Goal: Task Accomplishment & Management: Use online tool/utility

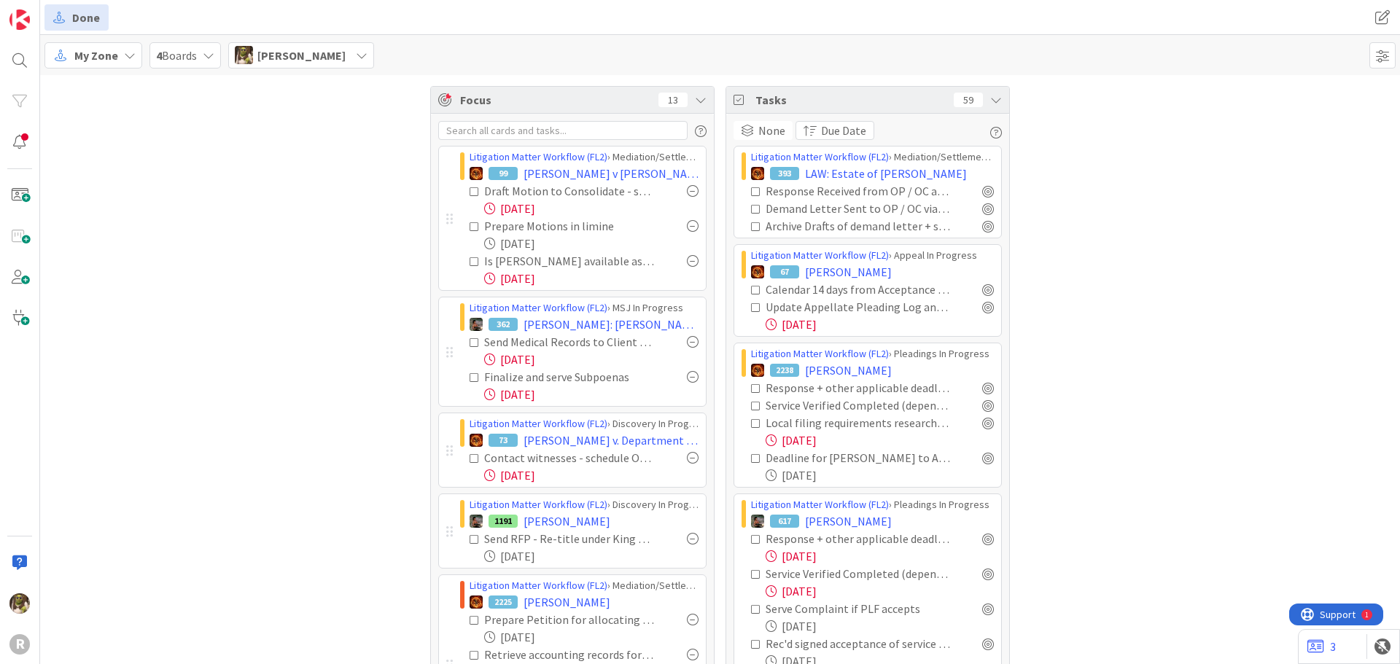
scroll to position [365, 0]
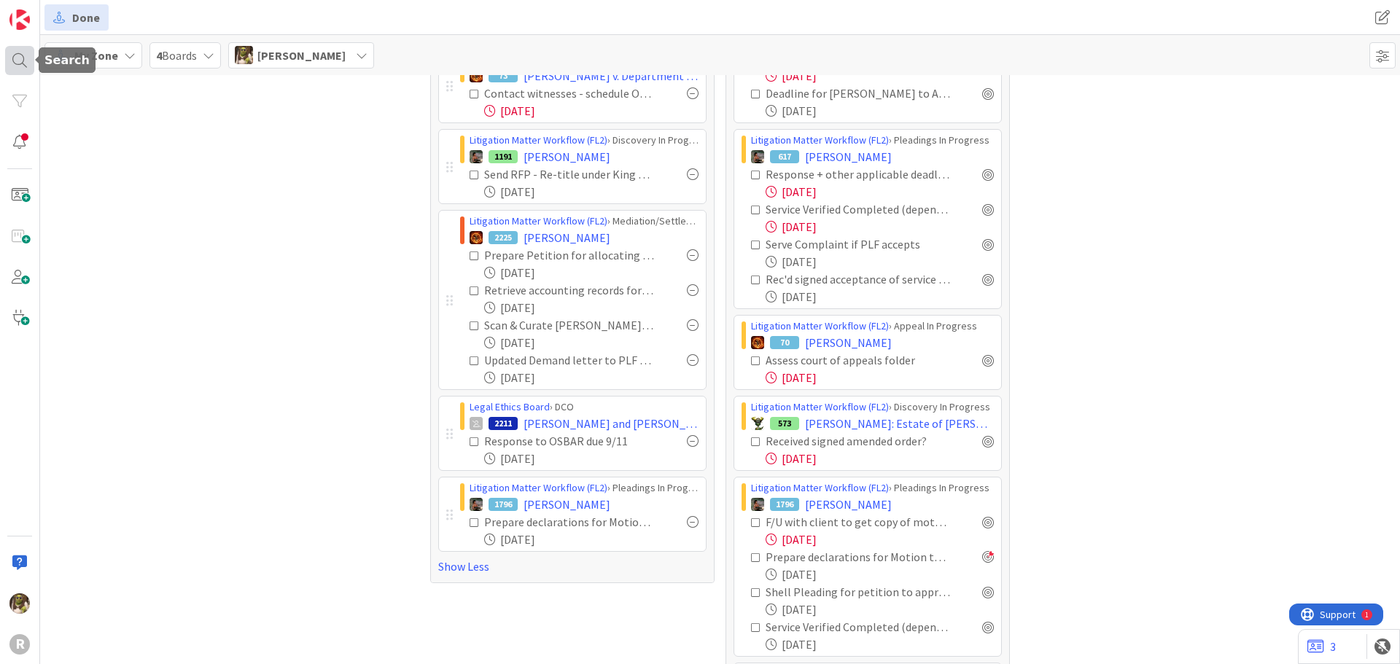
click at [8, 61] on div at bounding box center [19, 60] width 29 height 29
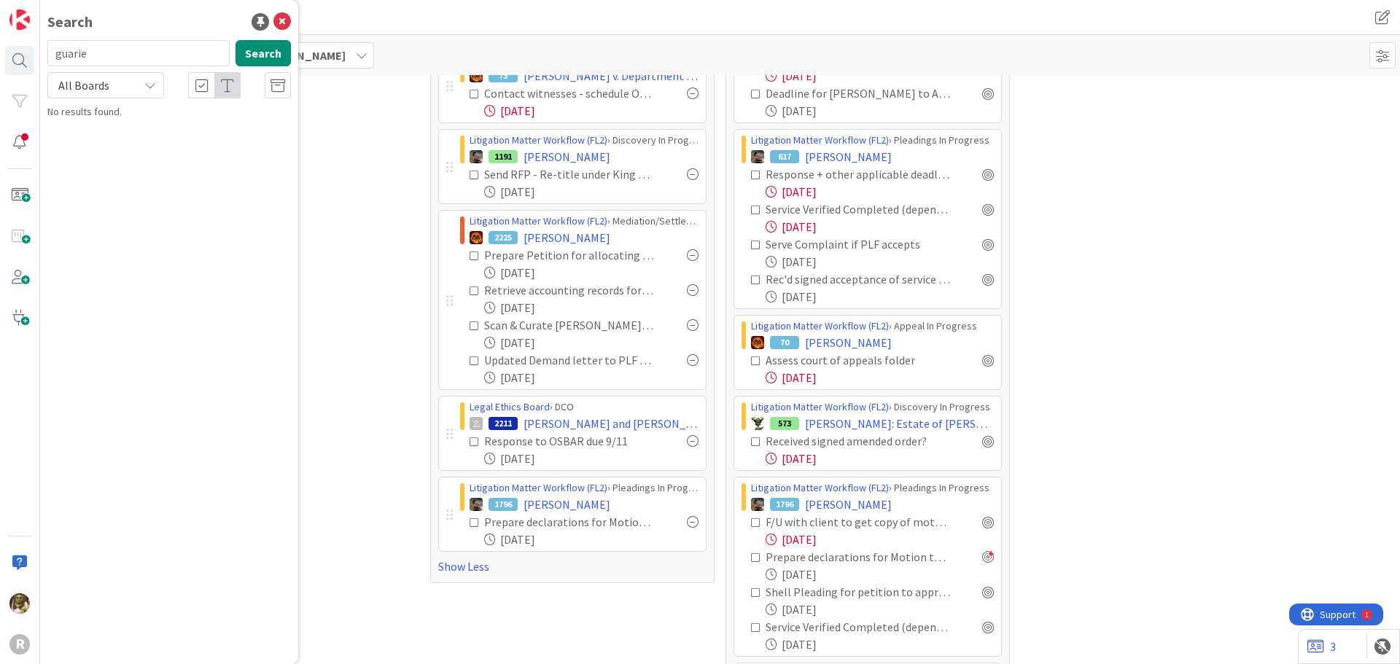
drag, startPoint x: 112, startPoint y: 61, endPoint x: -18, endPoint y: 42, distance: 131.3
click at [0, 42] on html "R Search guarie Search All Boards No results found. Done Done My Zone 4 Boards …" at bounding box center [700, 332] width 1400 height 664
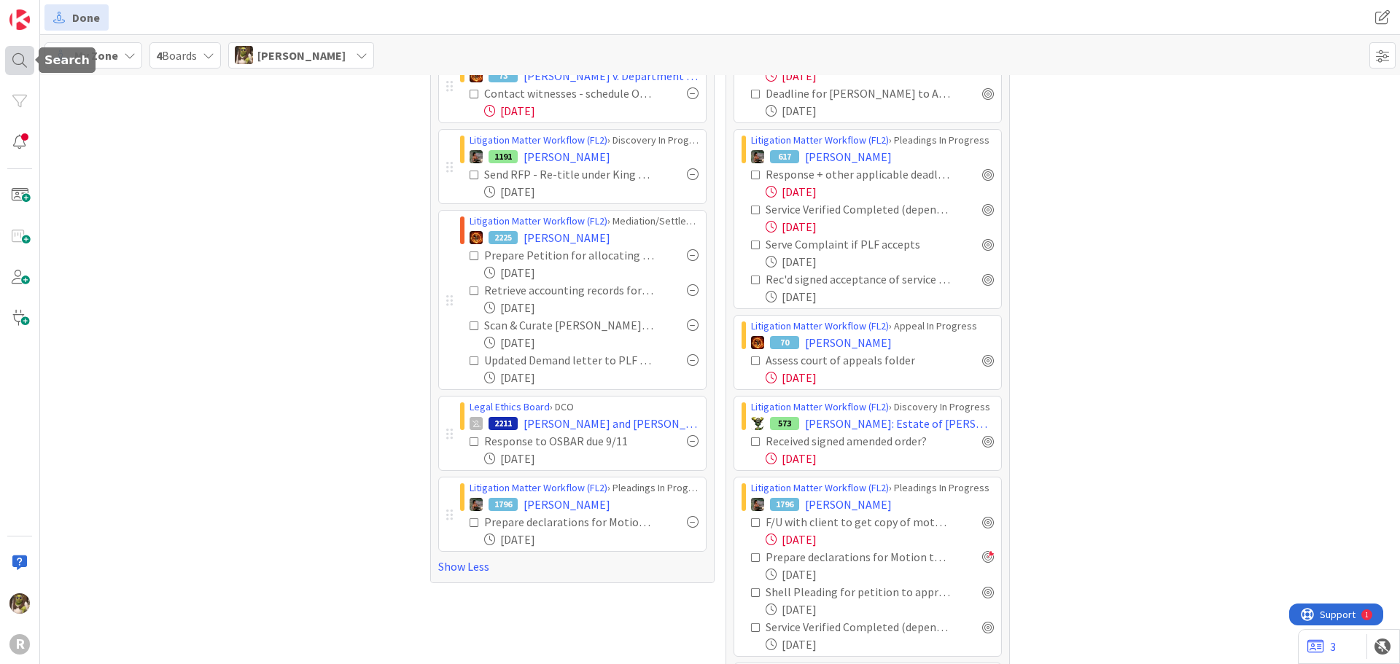
click at [26, 66] on div at bounding box center [19, 60] width 29 height 29
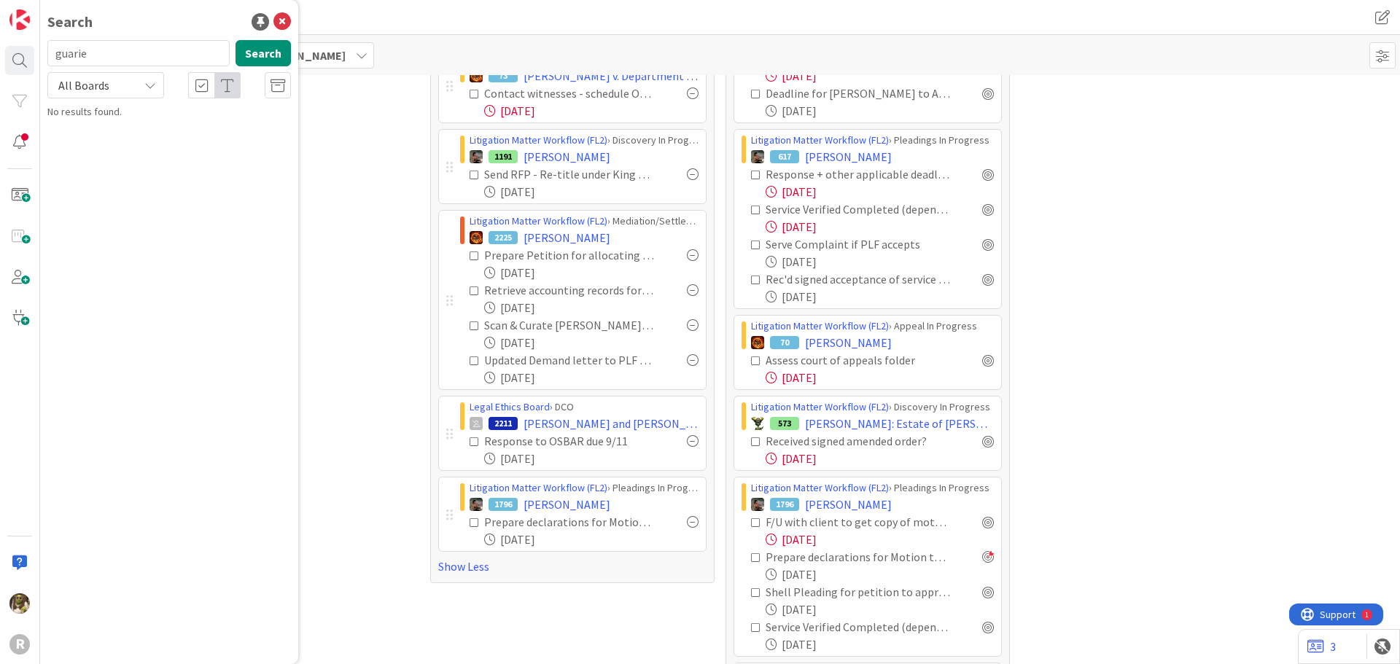
drag, startPoint x: 110, startPoint y: 53, endPoint x: 58, endPoint y: 46, distance: 52.3
click at [58, 46] on input "guarie" at bounding box center [138, 53] width 182 height 26
type input "[PERSON_NAME]"
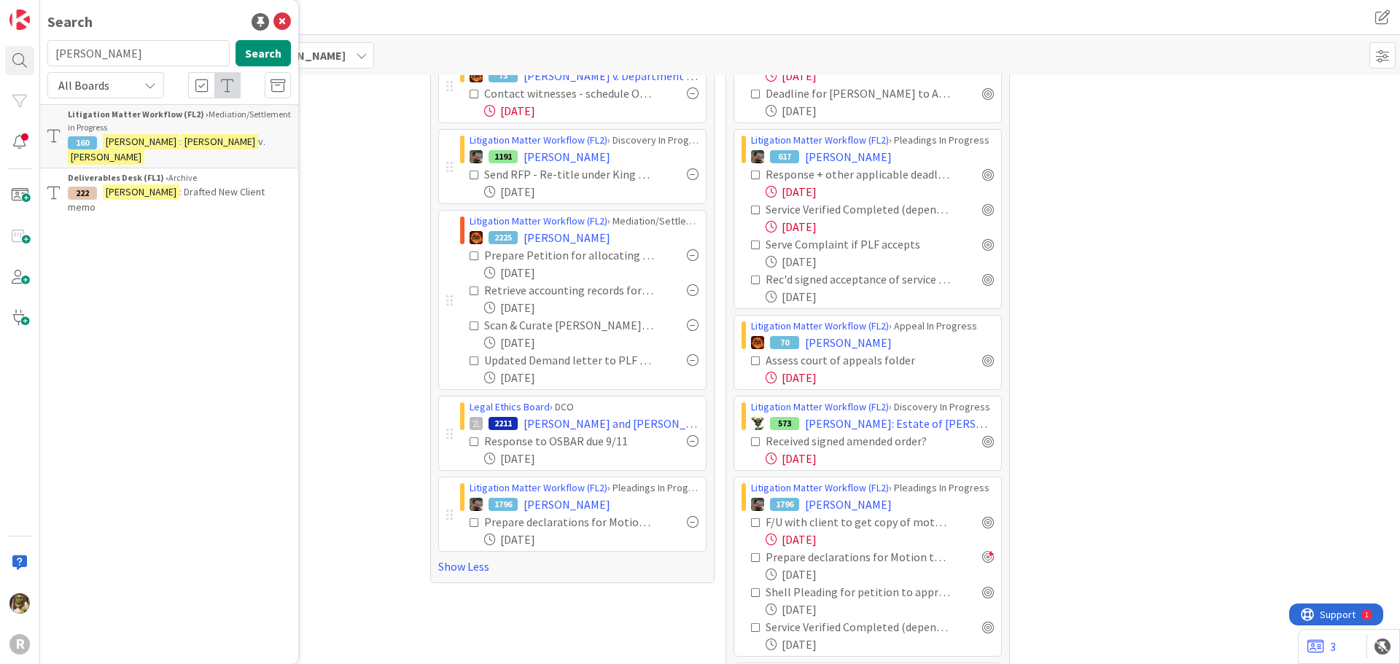
click at [163, 123] on div "Litigation Matter Workflow (FL2) › Mediation/Settlement in Progress" at bounding box center [179, 121] width 223 height 26
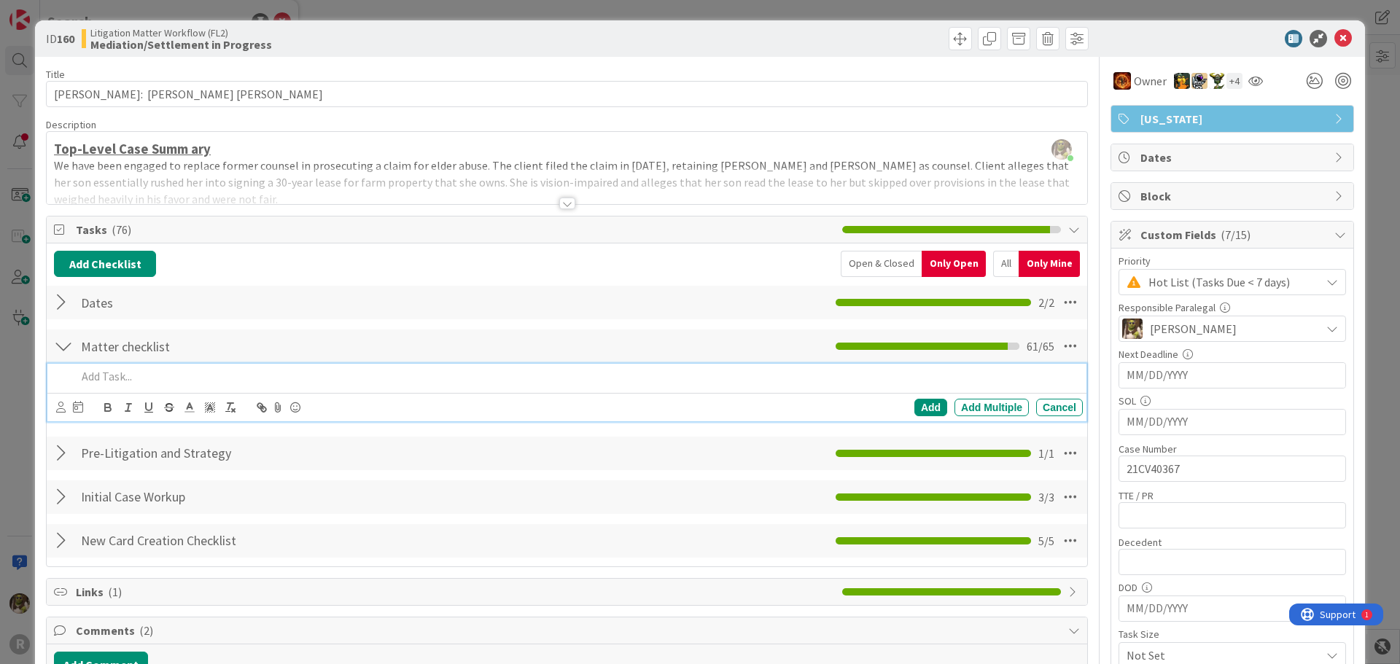
click at [120, 373] on p at bounding box center [577, 376] width 1001 height 17
click at [63, 410] on icon at bounding box center [60, 407] width 9 height 11
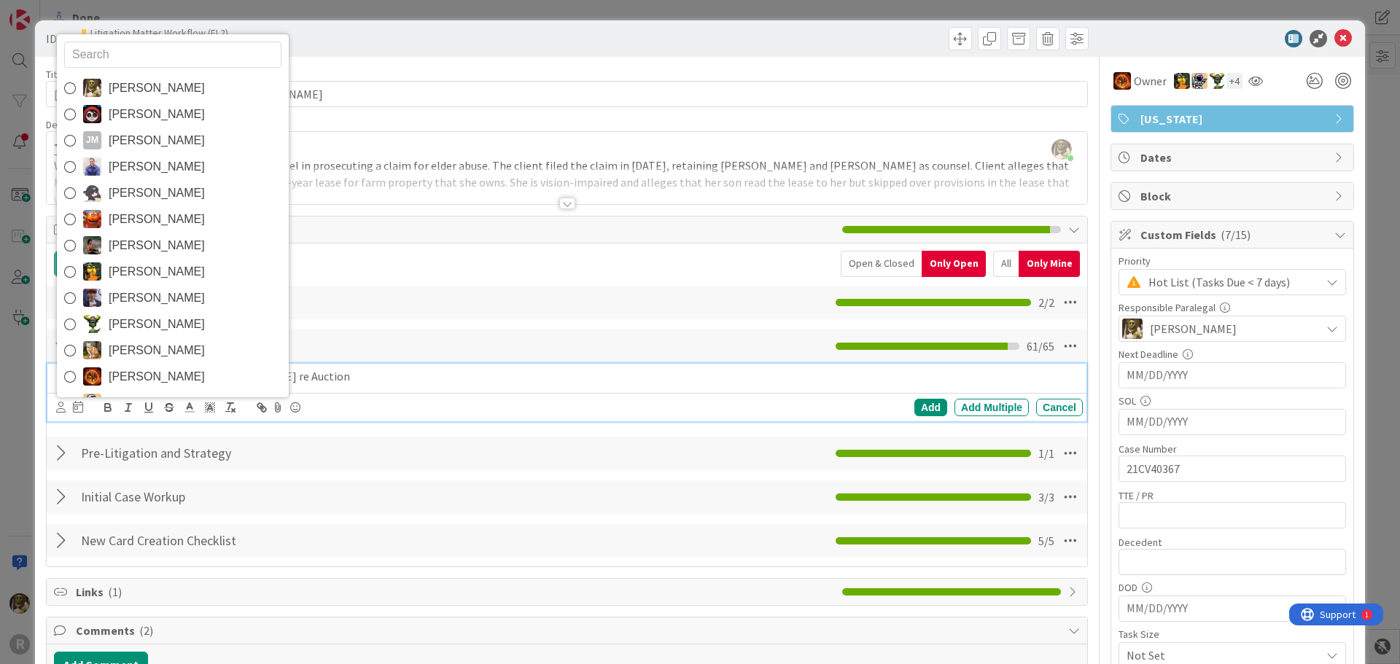
click at [177, 74] on div "[PERSON_NAME] [PERSON_NAME] [PERSON_NAME] [PERSON_NAME] [PERSON_NAME] [PERSON_N…" at bounding box center [172, 216] width 233 height 365
click at [169, 89] on span "[PERSON_NAME]" at bounding box center [157, 88] width 96 height 22
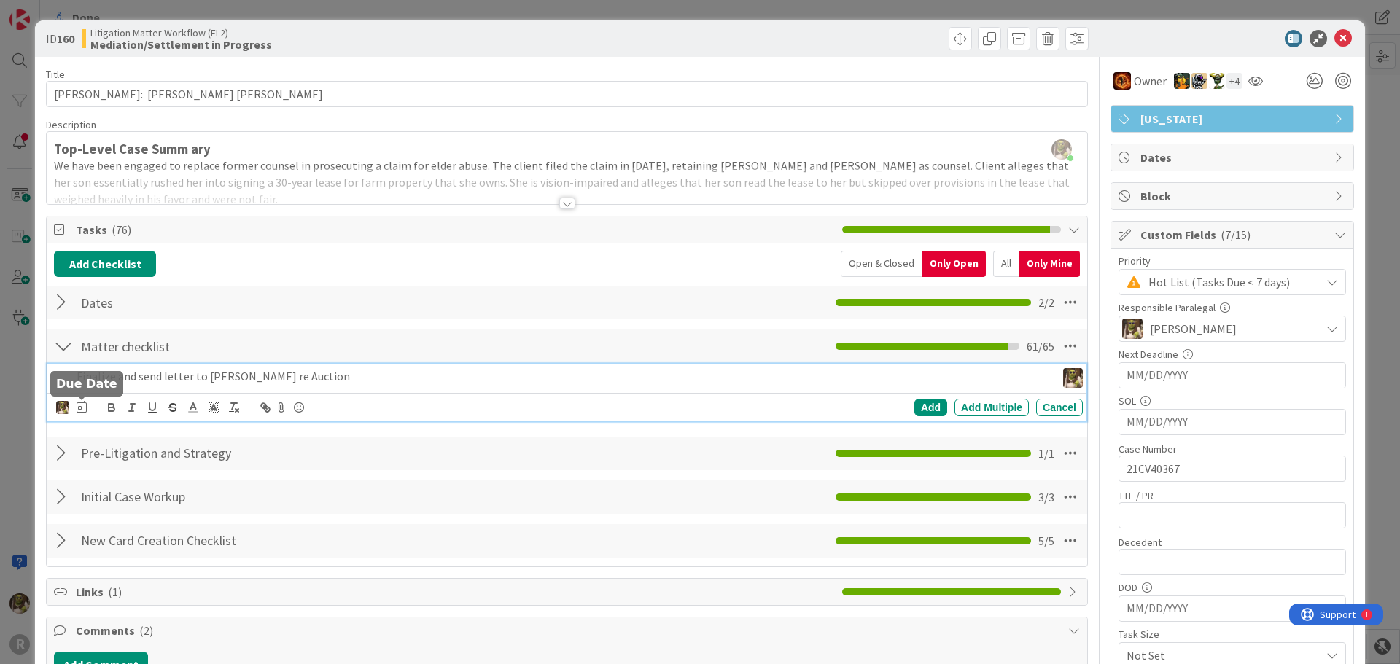
click at [82, 403] on icon at bounding box center [82, 407] width 10 height 12
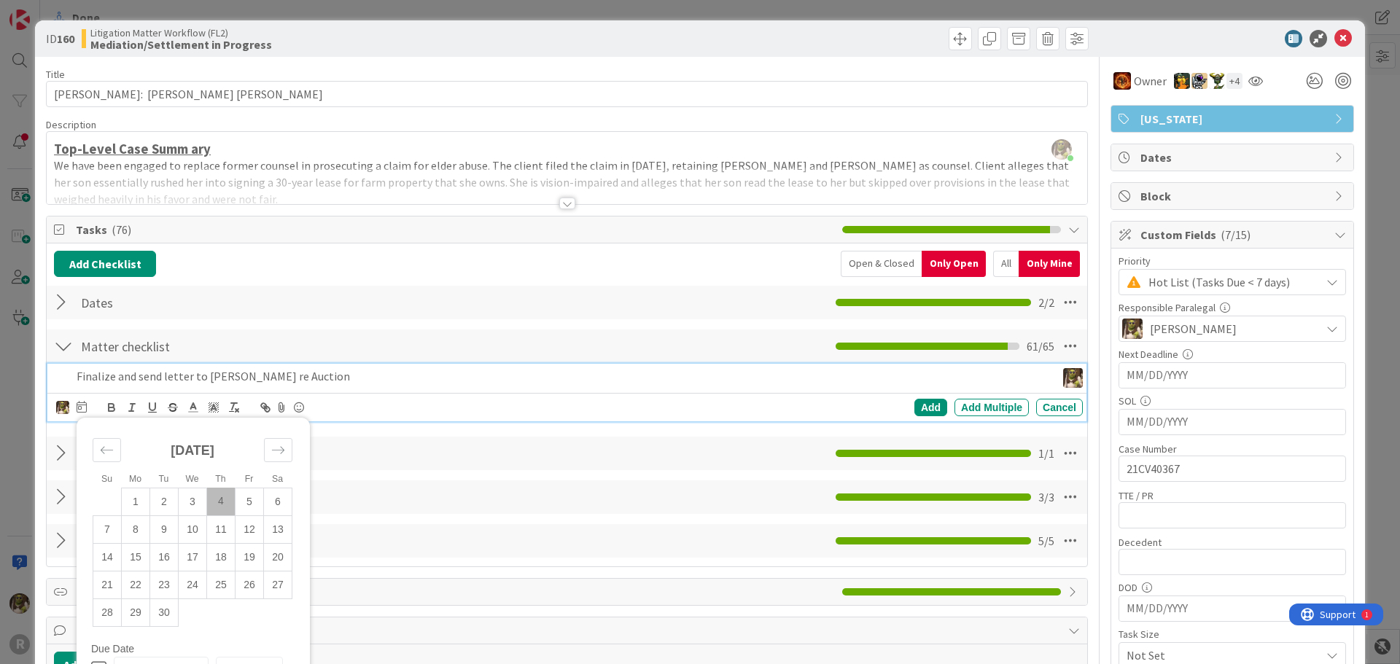
click at [225, 500] on td "4" at bounding box center [221, 502] width 28 height 28
click at [932, 404] on div "Add" at bounding box center [930, 408] width 33 height 18
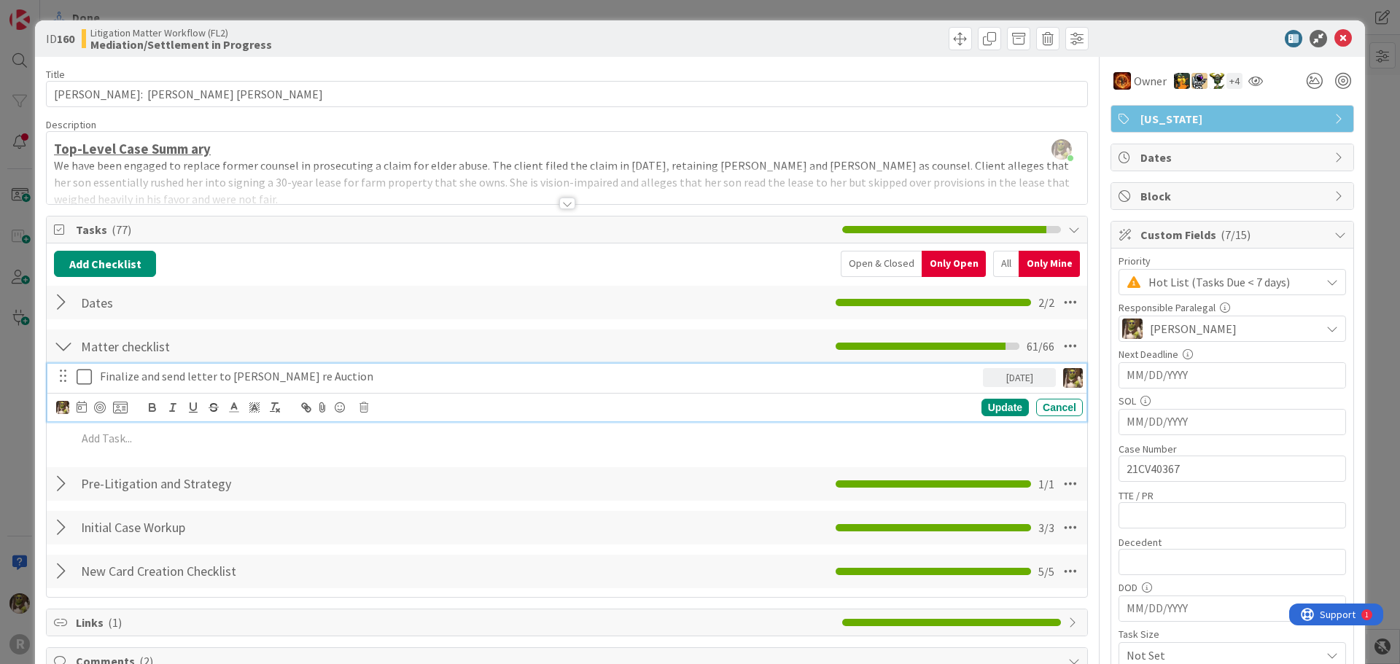
click at [343, 374] on p "Finalize and send letter to [PERSON_NAME] re Auction" at bounding box center [538, 376] width 877 height 17
click at [105, 400] on div at bounding box center [91, 408] width 71 height 18
click at [98, 408] on div at bounding box center [100, 408] width 12 height 12
click at [989, 411] on div "Update" at bounding box center [1005, 409] width 47 height 18
